Goal: Feedback & Contribution: Leave review/rating

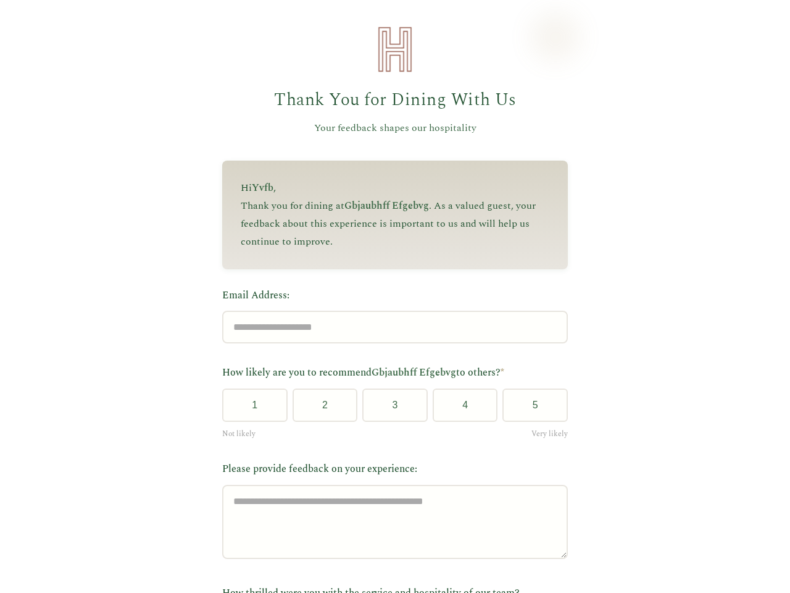
click at [389, 296] on label "Email Address:" at bounding box center [395, 296] width 346 height 16
click at [389, 310] on input "Email Address:" at bounding box center [395, 326] width 346 height 33
click at [389, 296] on label "Email Address:" at bounding box center [395, 296] width 346 height 16
click at [389, 310] on input "Email Address:" at bounding box center [395, 326] width 346 height 33
click at [250, 409] on button "1" at bounding box center [254, 404] width 65 height 33
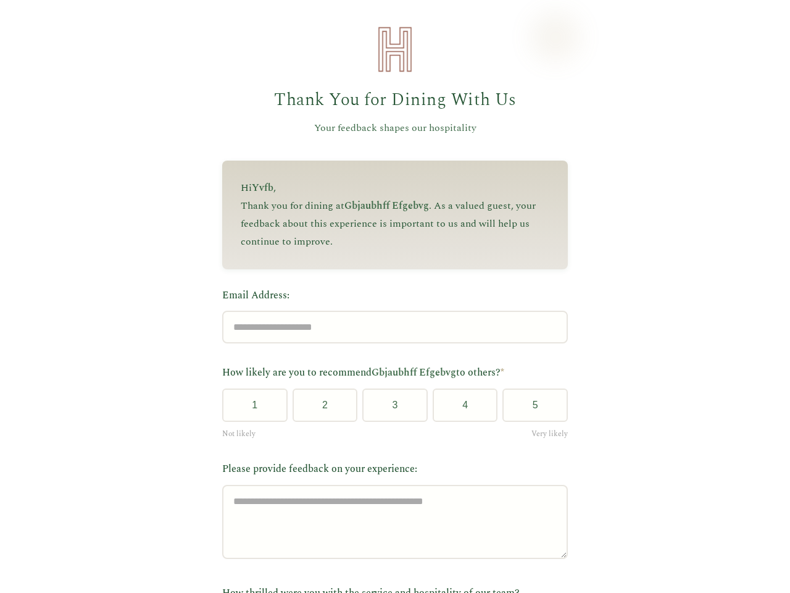
click at [320, 409] on button "2" at bounding box center [325, 404] width 65 height 33
click at [390, 409] on button "3" at bounding box center [394, 404] width 65 height 33
click at [460, 409] on button "4" at bounding box center [465, 404] width 65 height 33
click at [530, 409] on button "5" at bounding box center [534, 404] width 65 height 33
